Goal: Information Seeking & Learning: Check status

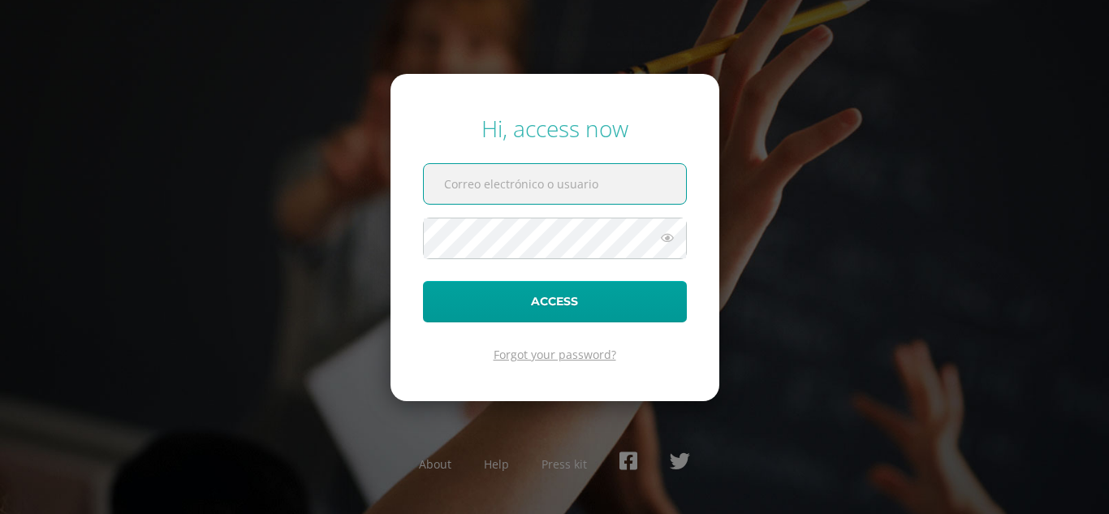
type input "alumno21hsaj02@integralamericano.edu.gt"
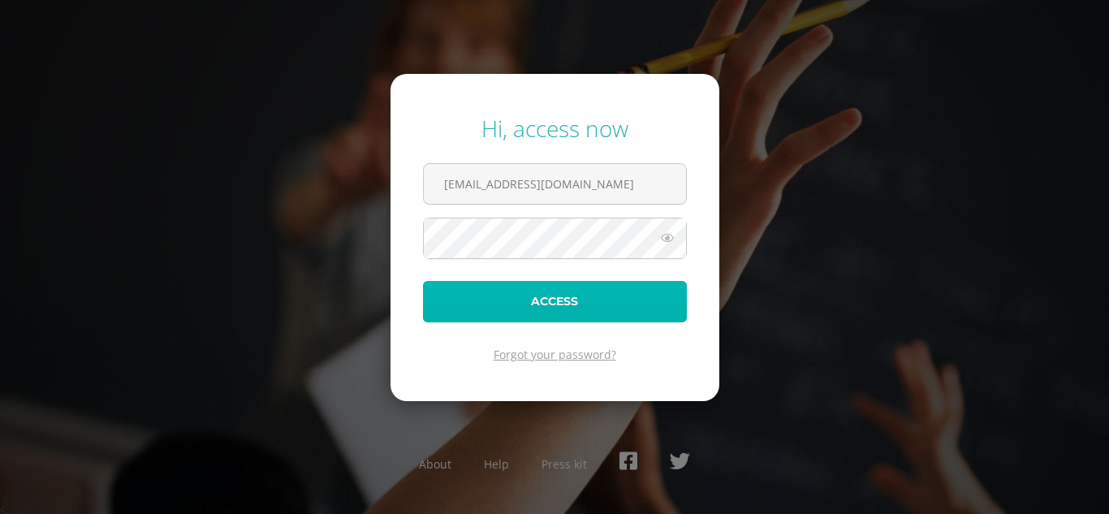
click at [555, 290] on button "Access" at bounding box center [555, 301] width 264 height 41
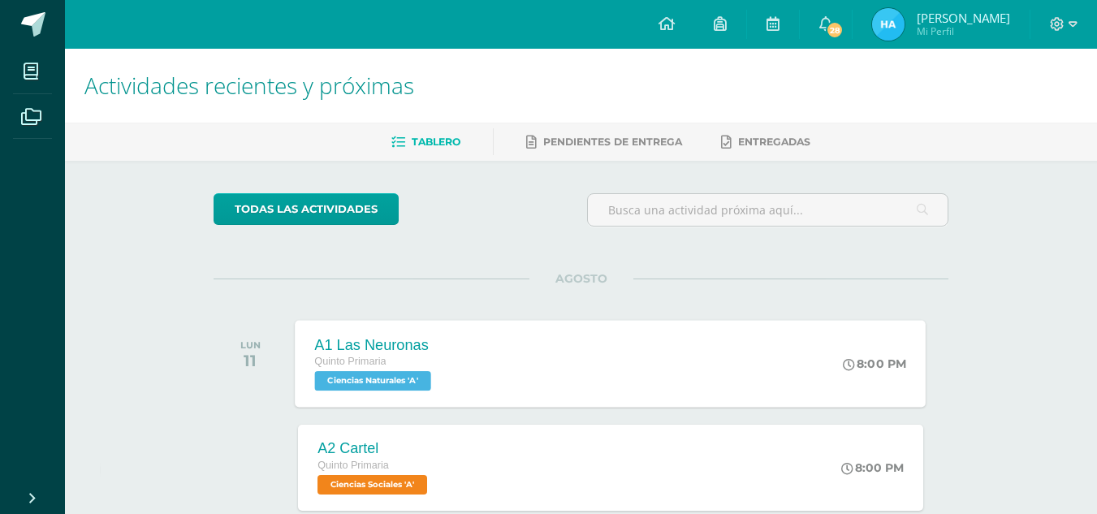
click at [372, 386] on span "Ciencias Naturales 'A'" at bounding box center [373, 380] width 116 height 19
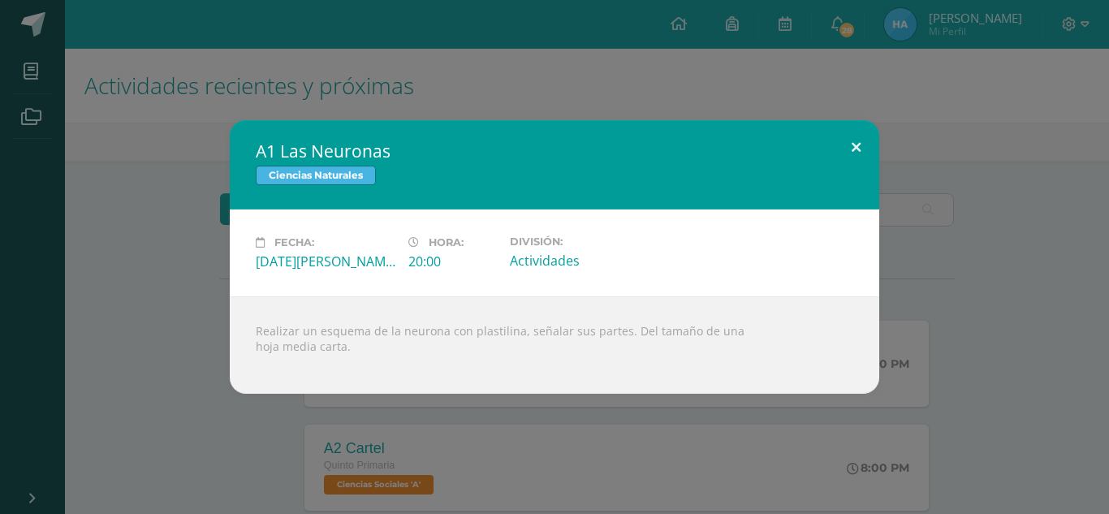
click at [855, 148] on button at bounding box center [856, 147] width 46 height 55
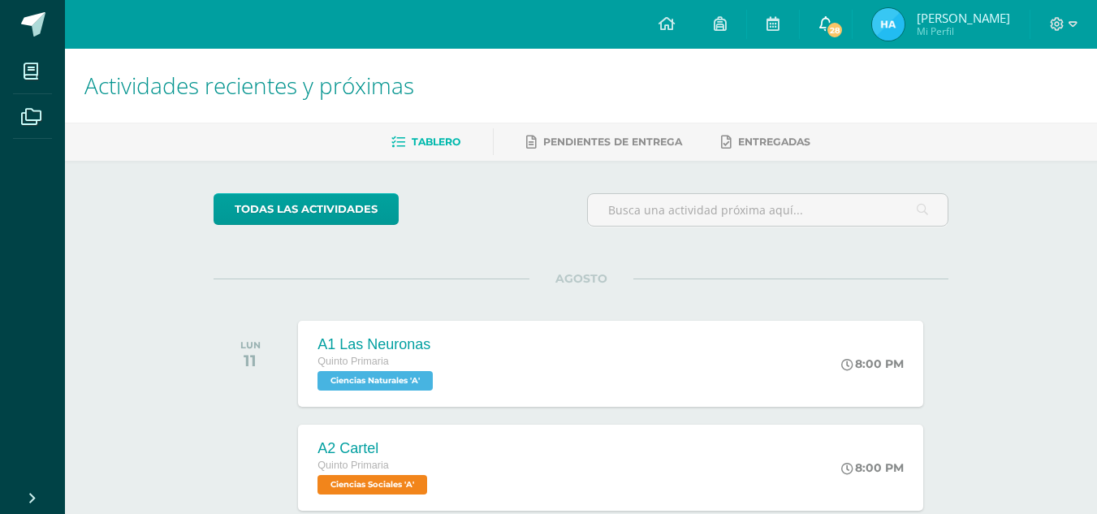
click at [826, 17] on icon at bounding box center [825, 23] width 13 height 15
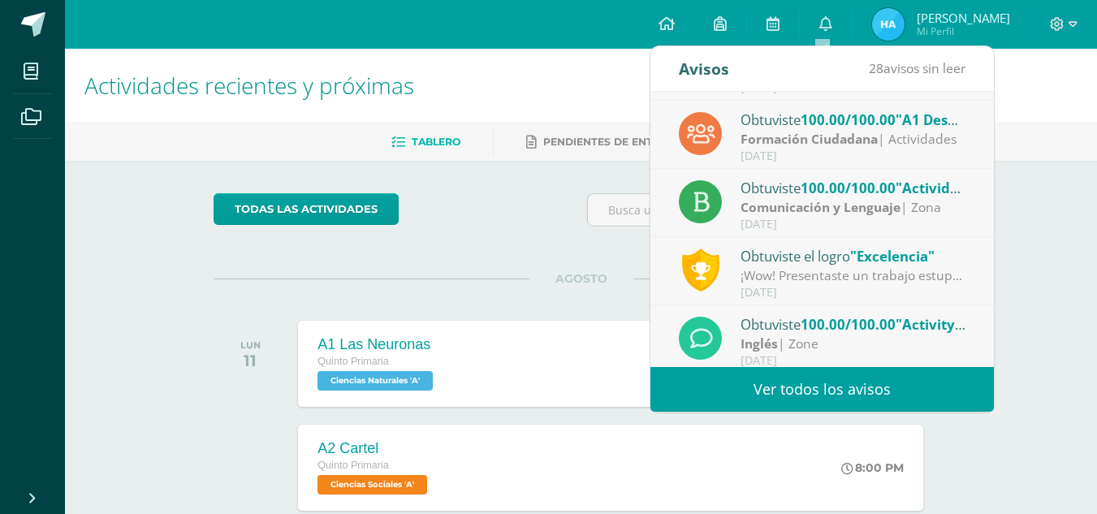
scroll to position [130, 0]
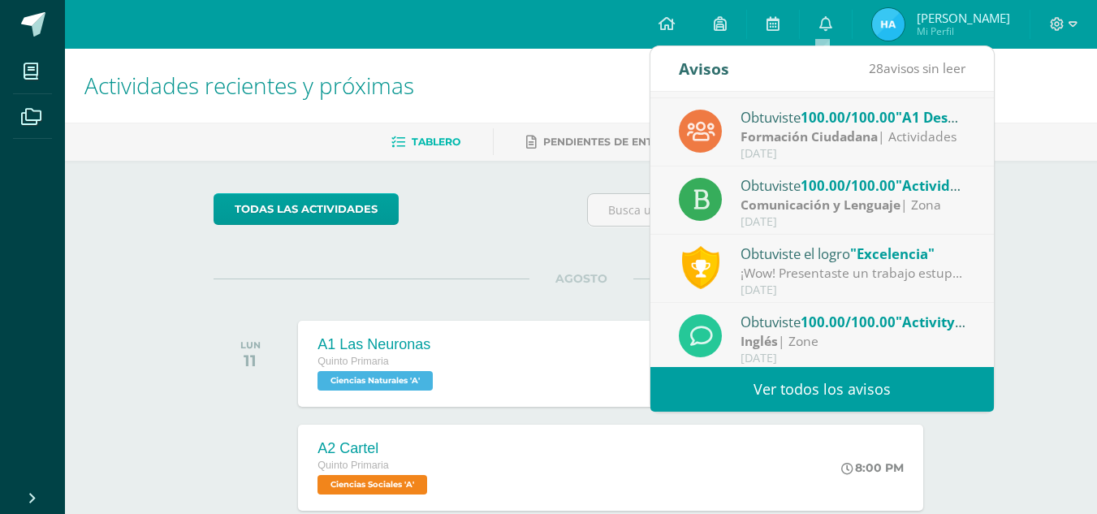
click at [877, 266] on div "¡Wow! Presentaste un trabajo estupendo, demostrando dominio del tema y además c…" at bounding box center [853, 273] width 226 height 19
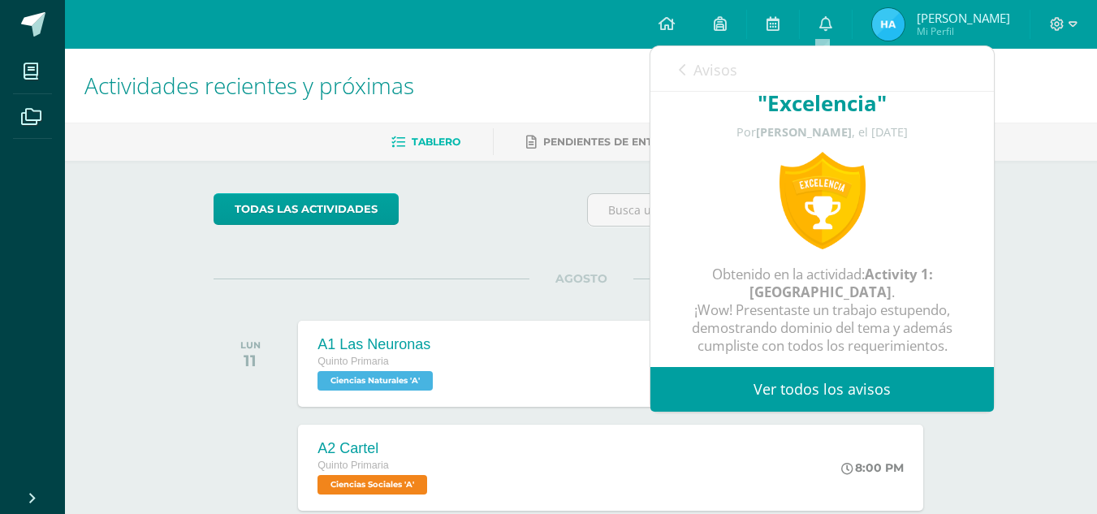
scroll to position [45, 0]
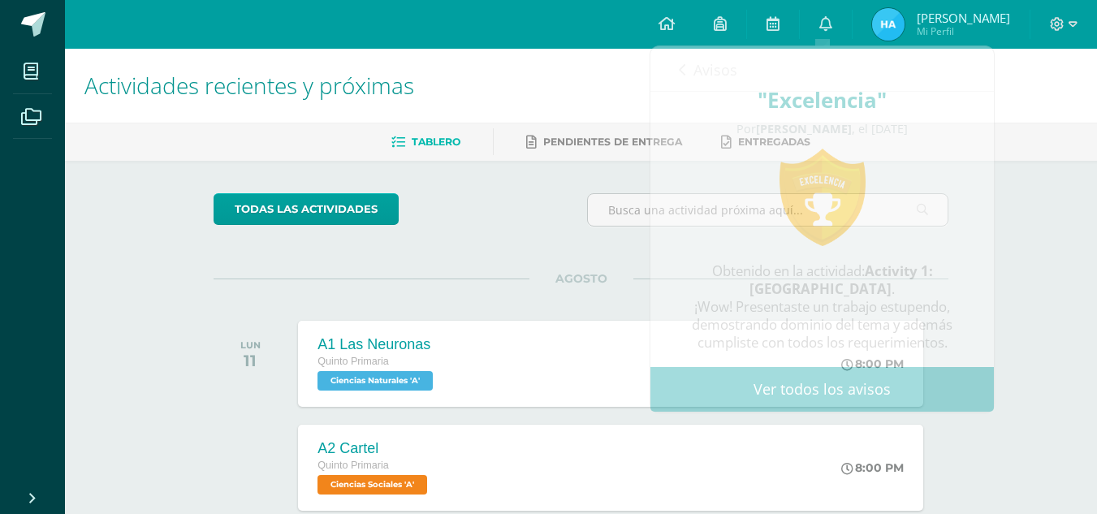
drag, startPoint x: 987, startPoint y: 361, endPoint x: 457, endPoint y: 74, distance: 602.9
click at [457, 74] on h1 "Actividades recientes y próximas" at bounding box center [580, 86] width 993 height 74
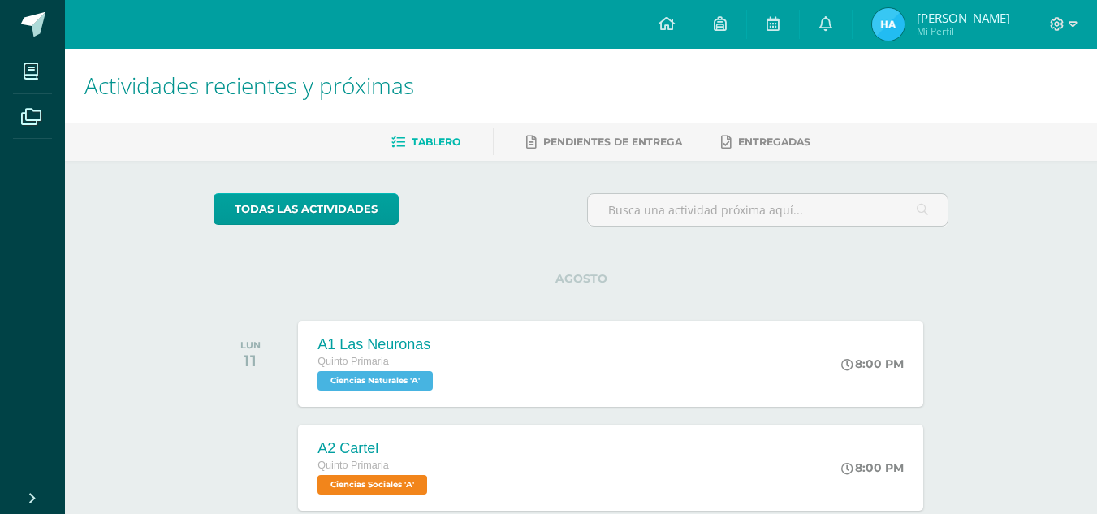
click at [955, 26] on span "[PERSON_NAME]" at bounding box center [962, 18] width 93 height 16
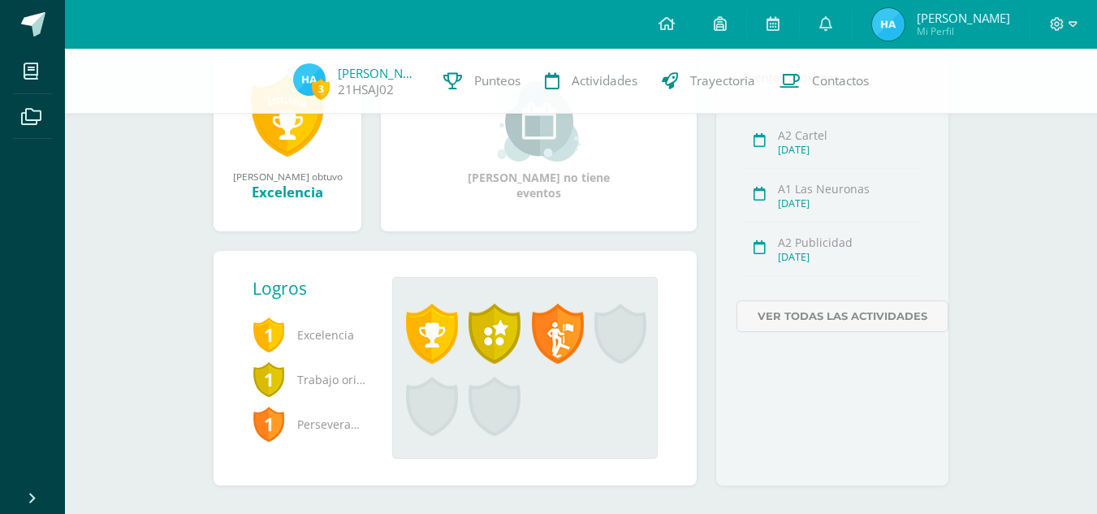
scroll to position [260, 0]
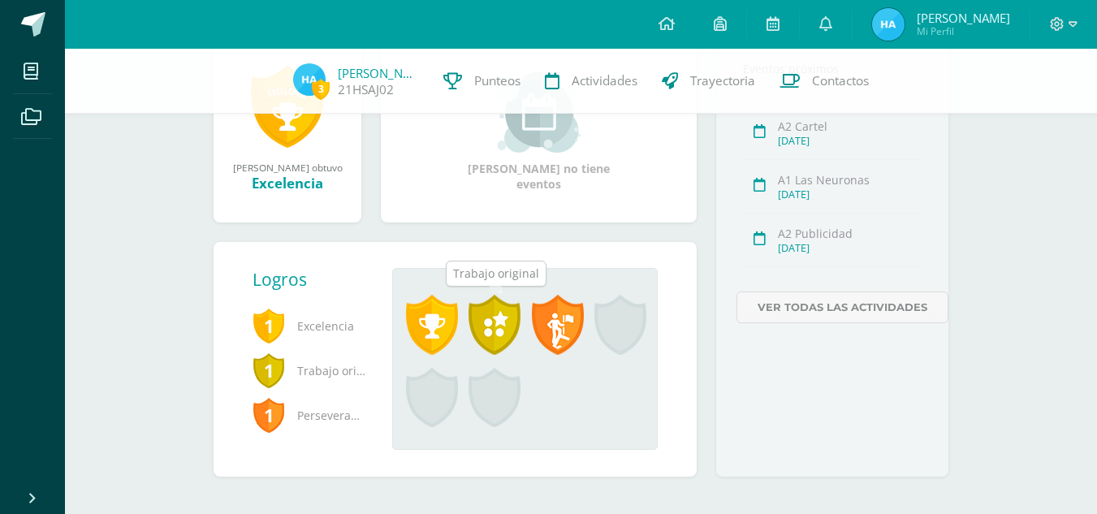
click at [495, 330] on span at bounding box center [494, 325] width 52 height 60
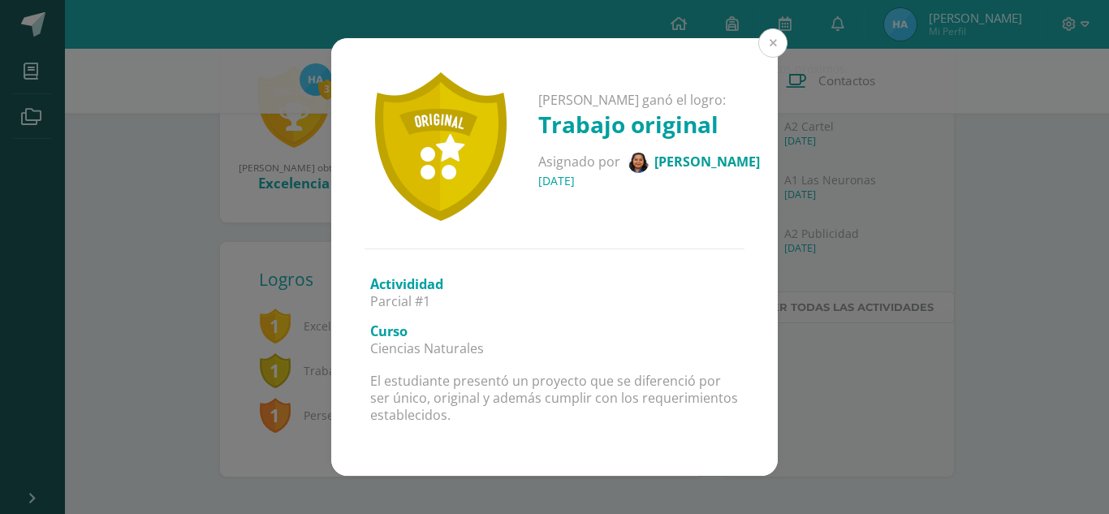
click at [771, 40] on button at bounding box center [772, 42] width 29 height 29
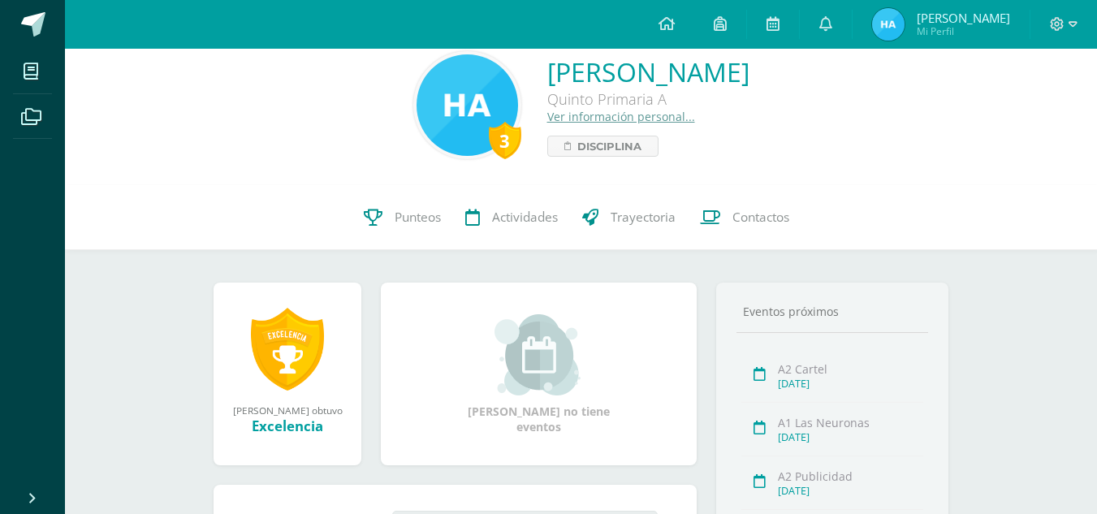
scroll to position [0, 0]
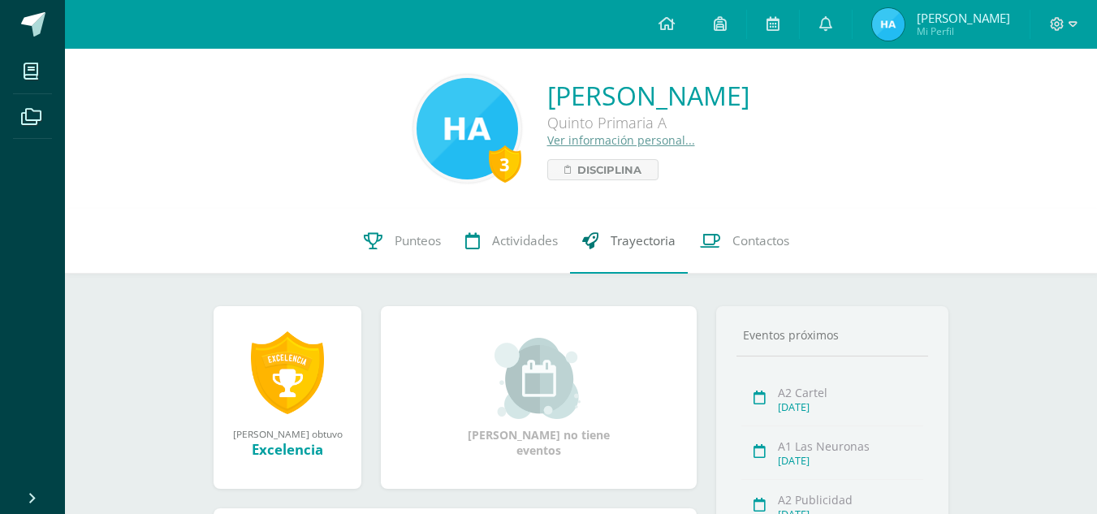
click at [654, 236] on span "Trayectoria" at bounding box center [642, 240] width 65 height 17
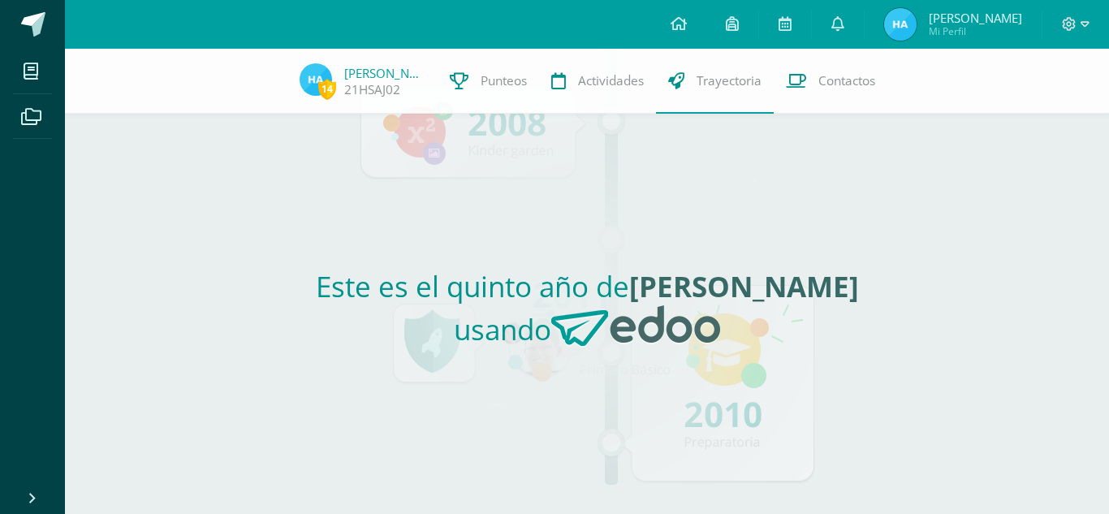
click at [898, 25] on img at bounding box center [900, 24] width 32 height 32
click at [952, 23] on span "[PERSON_NAME]" at bounding box center [975, 18] width 93 height 16
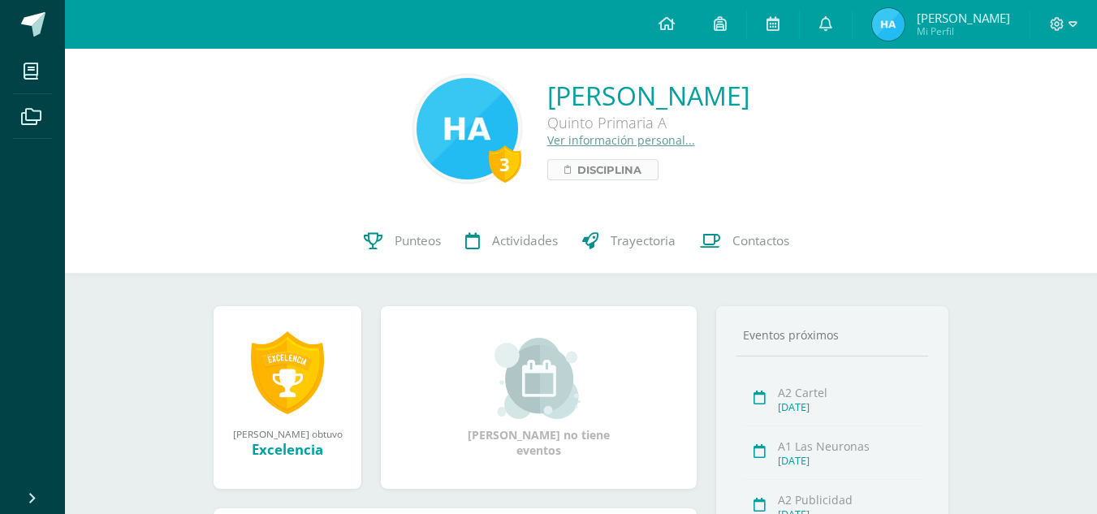
click at [577, 174] on span "Disciplina" at bounding box center [609, 169] width 64 height 19
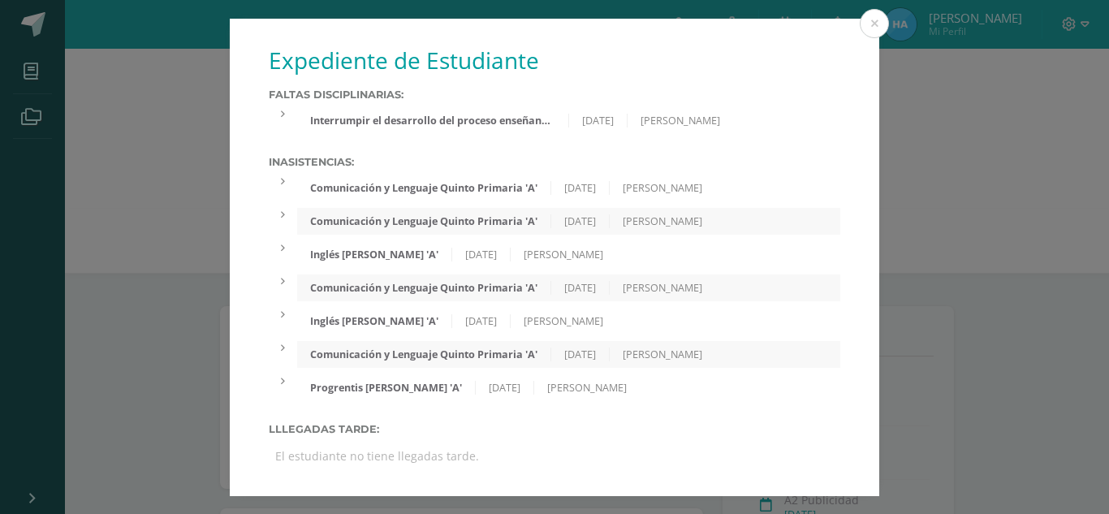
click at [285, 111] on div at bounding box center [283, 114] width 28 height 14
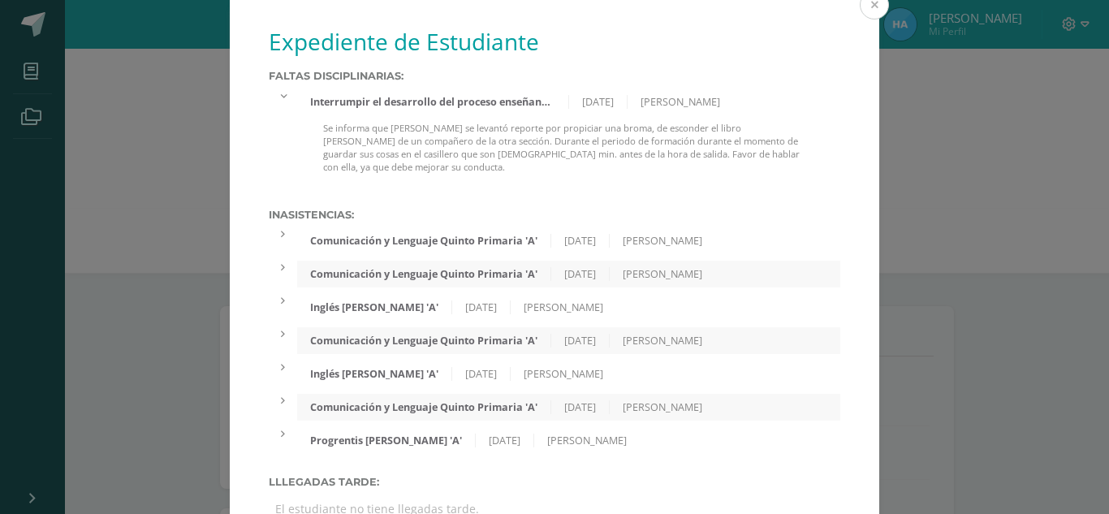
click at [865, 11] on button at bounding box center [874, 4] width 29 height 29
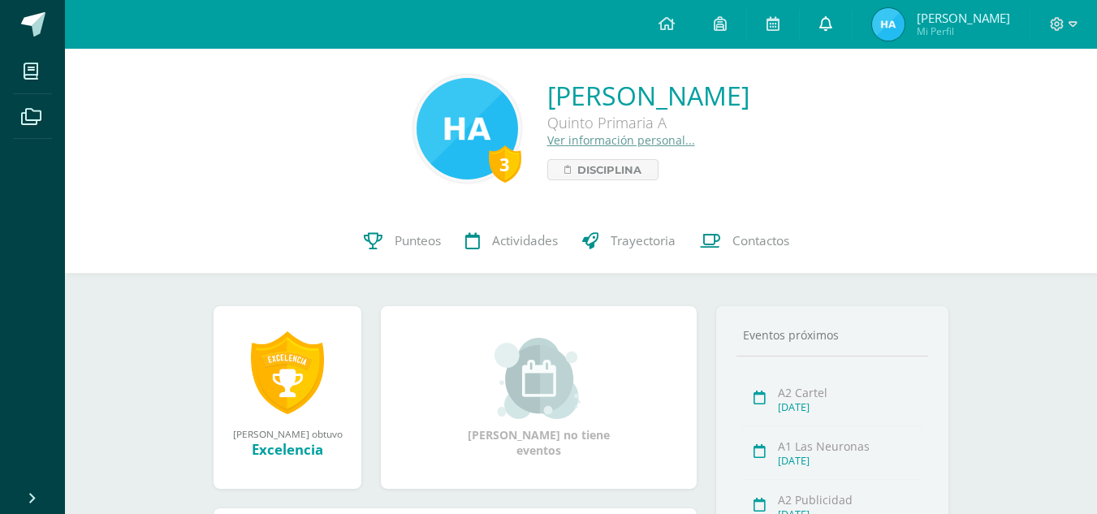
click at [827, 32] on span at bounding box center [825, 24] width 13 height 18
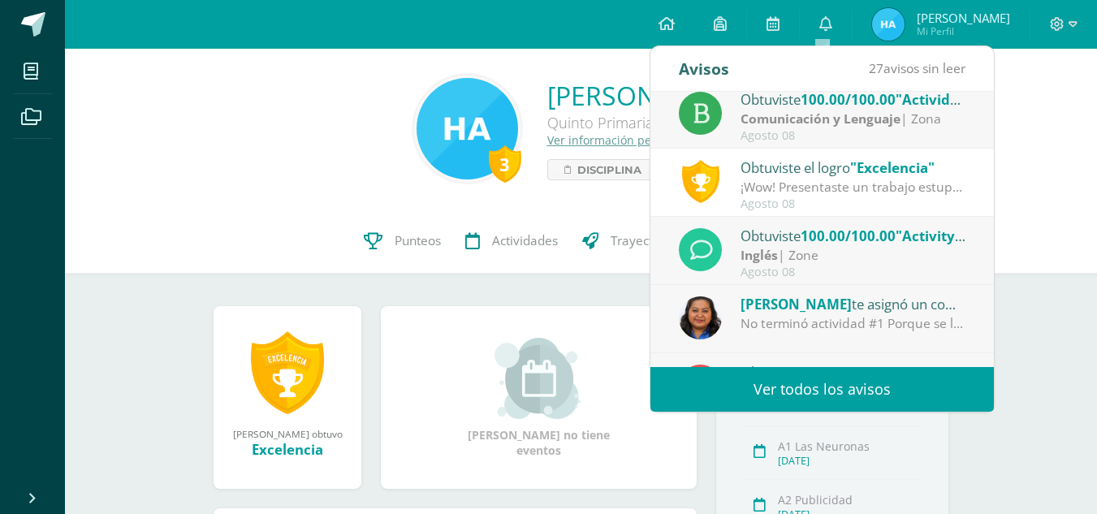
scroll to position [227, 0]
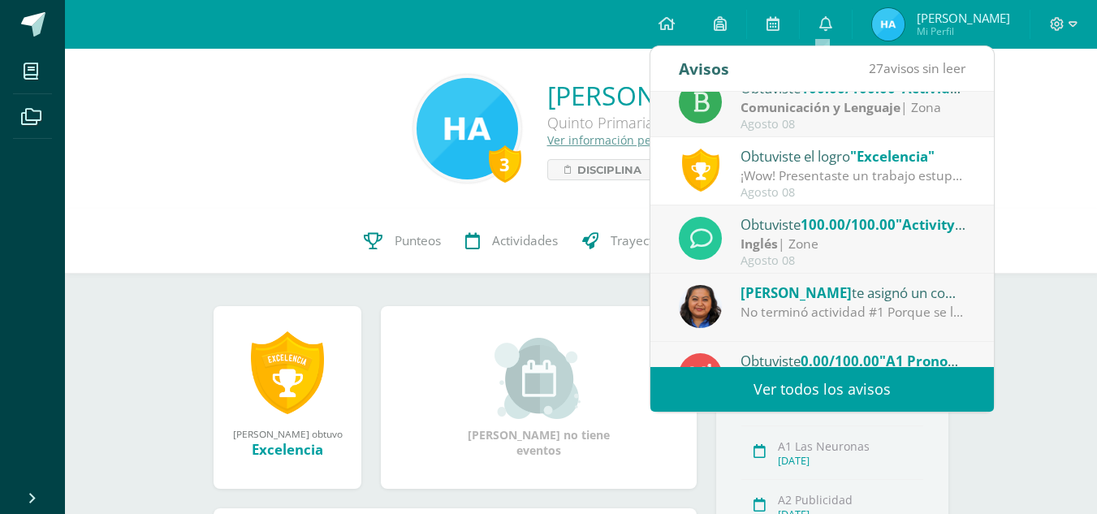
click at [916, 300] on div "[PERSON_NAME] te asignó un comentario en 'A1 Pronombres Posesivos' para 'Idioma…" at bounding box center [853, 292] width 226 height 21
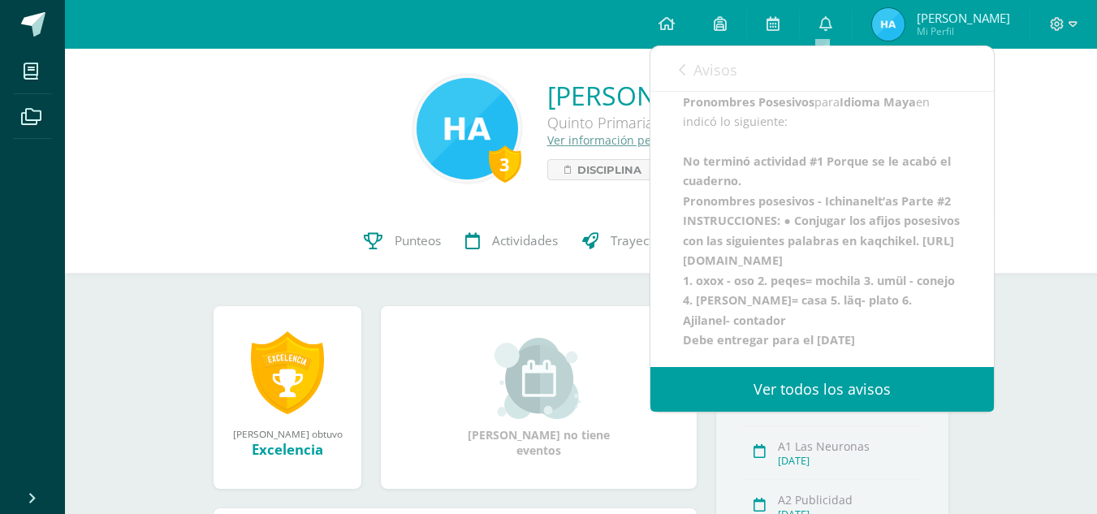
scroll to position [198, 0]
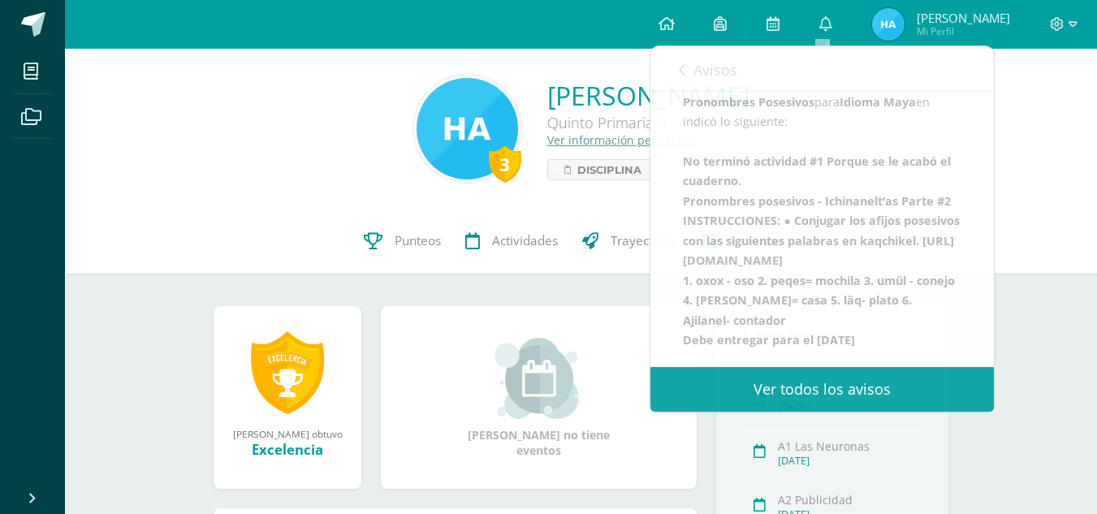
click at [1000, 81] on div "3 Heather Samantha Arias Juárez Quinto Primaria A Ver información personal... D…" at bounding box center [581, 129] width 1006 height 108
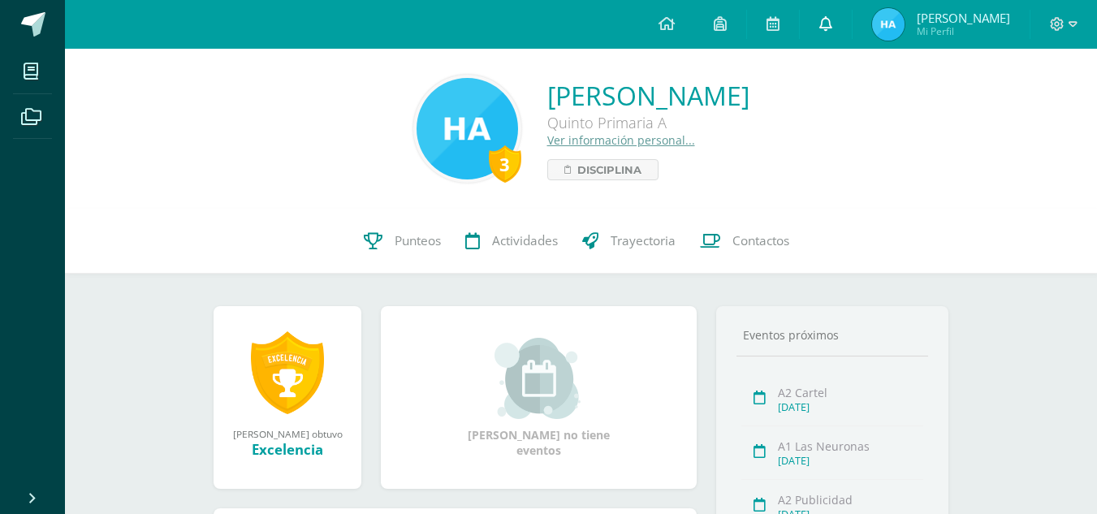
click at [822, 18] on icon at bounding box center [825, 23] width 13 height 15
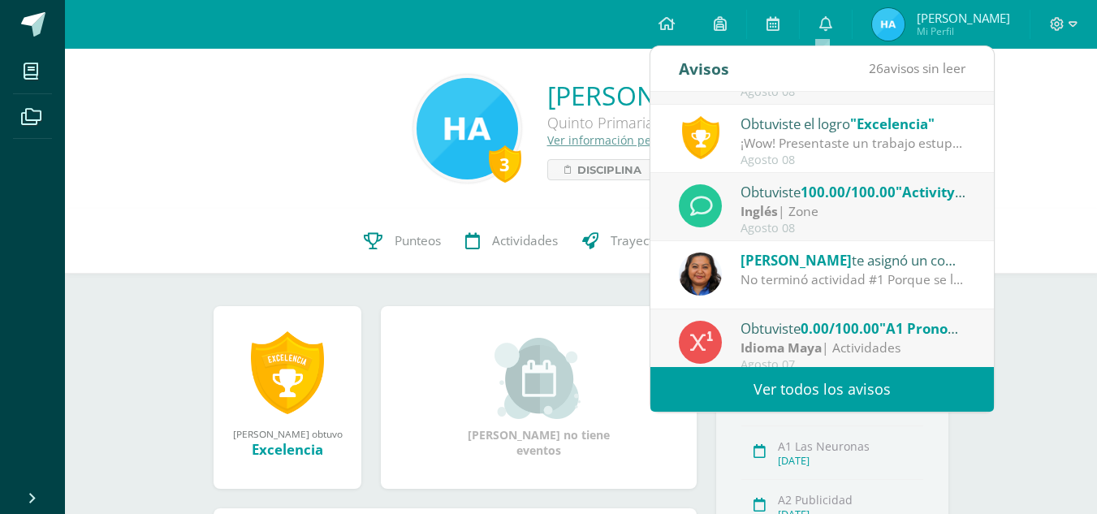
scroll to position [270, 0]
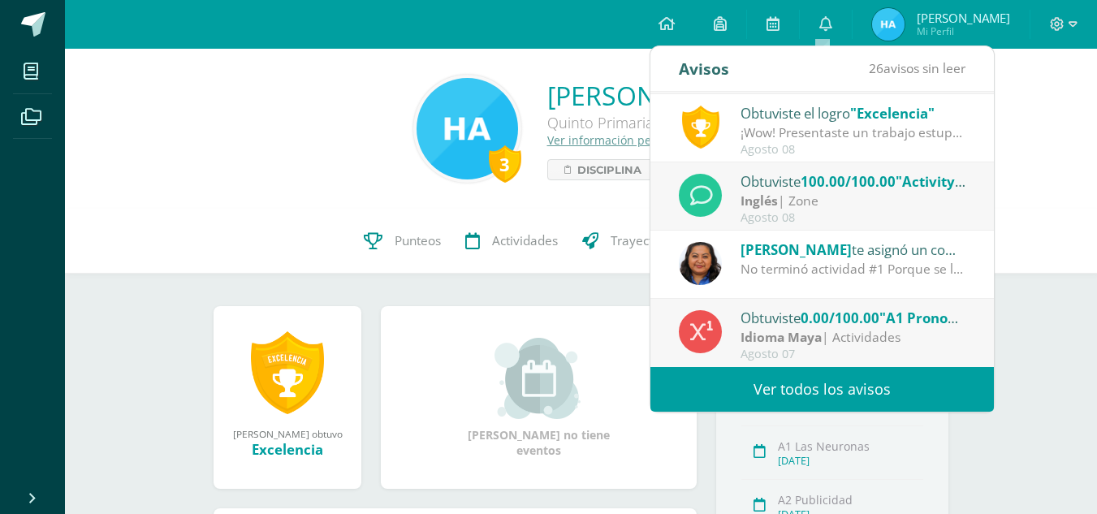
click at [902, 326] on span ""A1 Pronombres Posesivos"" at bounding box center [972, 317] width 187 height 19
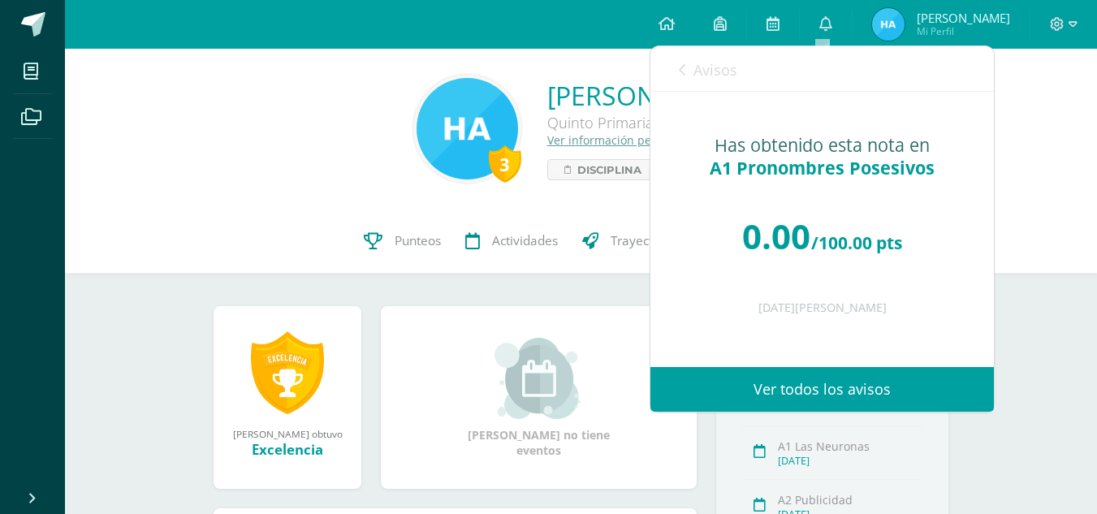
click at [826, 387] on link "Ver todos los avisos" at bounding box center [821, 389] width 343 height 45
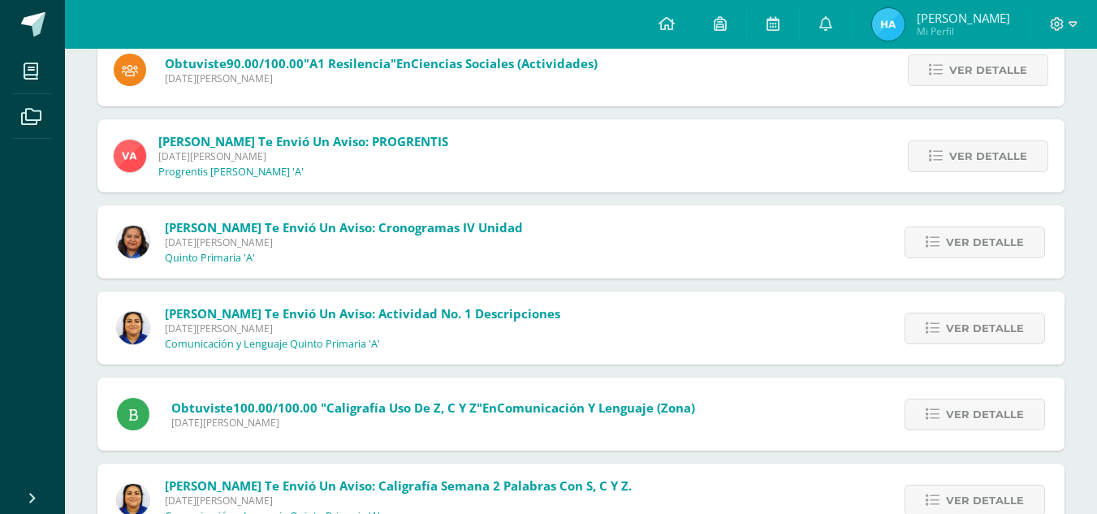
scroll to position [908, 0]
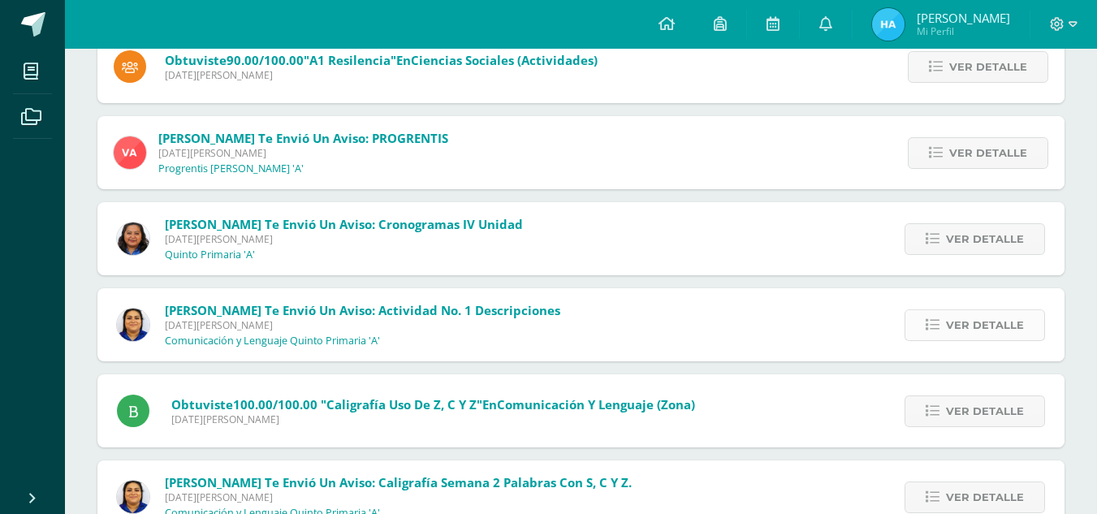
click at [956, 330] on span "Ver detalle" at bounding box center [985, 325] width 78 height 30
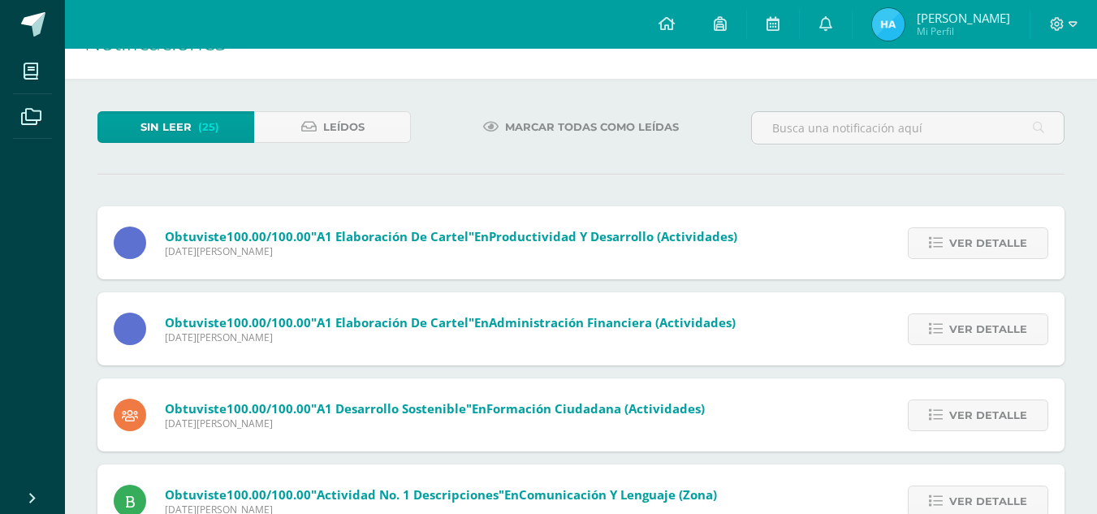
scroll to position [0, 0]
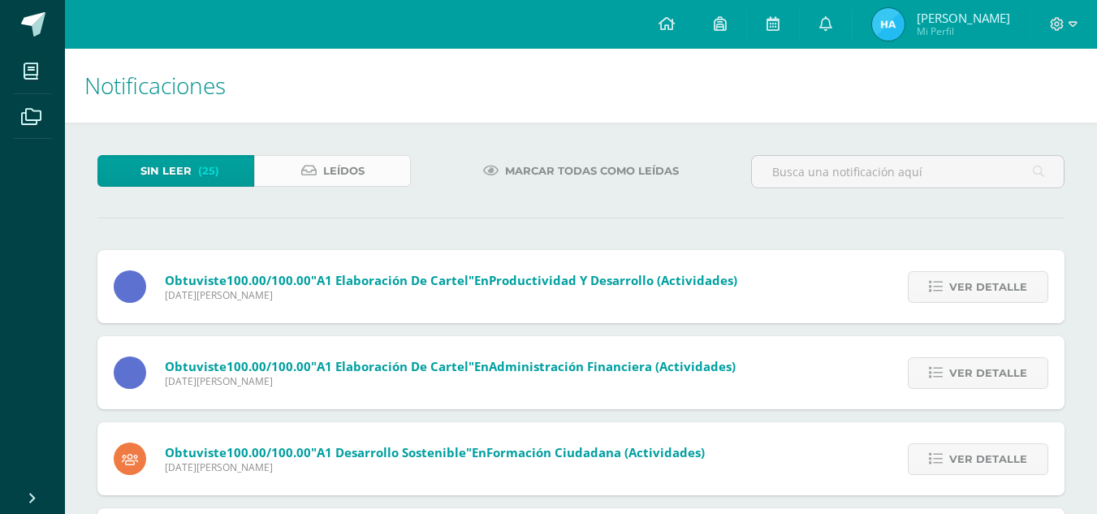
drag, startPoint x: 299, startPoint y: 192, endPoint x: 302, endPoint y: 178, distance: 14.8
click at [301, 181] on div "Sin leer (25) Leídos" at bounding box center [254, 178] width 326 height 47
click at [304, 171] on icon at bounding box center [308, 171] width 15 height 14
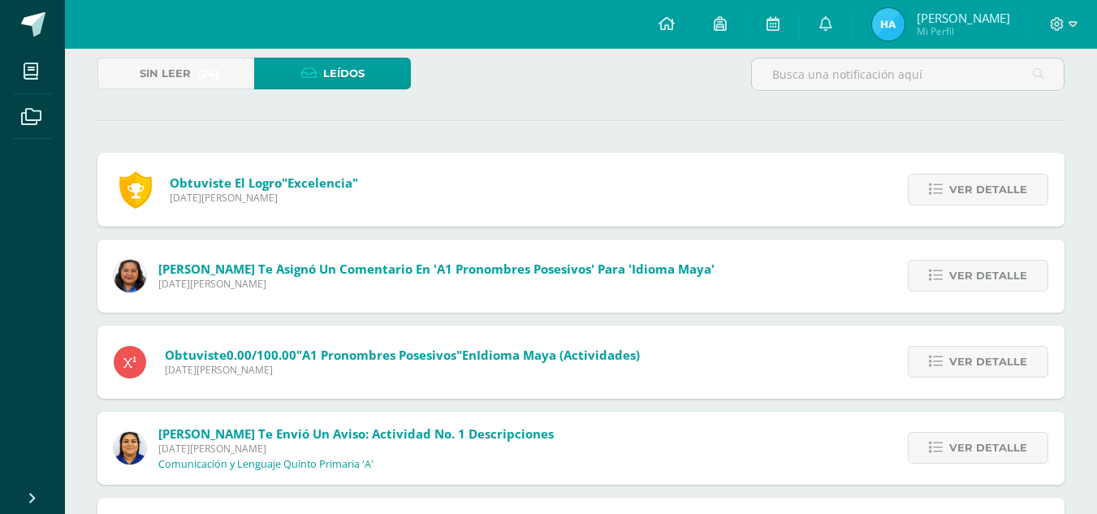
scroll to position [151, 0]
